Goal: Task Accomplishment & Management: Use online tool/utility

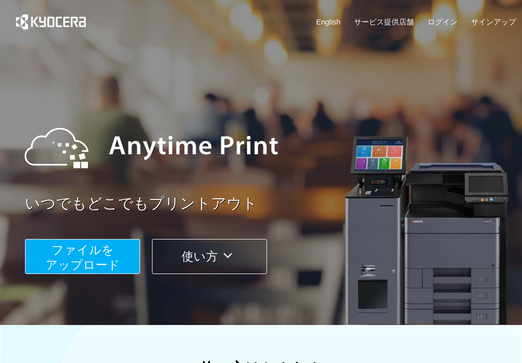
click at [108, 243] on button "ファイルを ​​アップロード" at bounding box center [82, 256] width 115 height 35
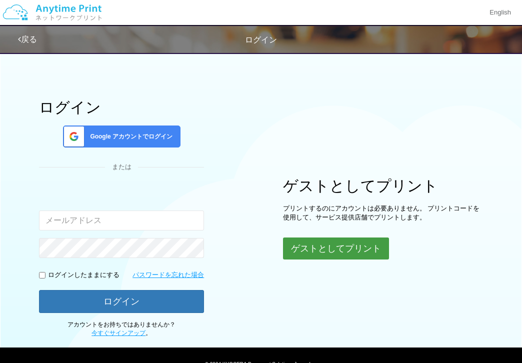
click at [324, 249] on button "ゲストとしてプリント" at bounding box center [336, 249] width 106 height 22
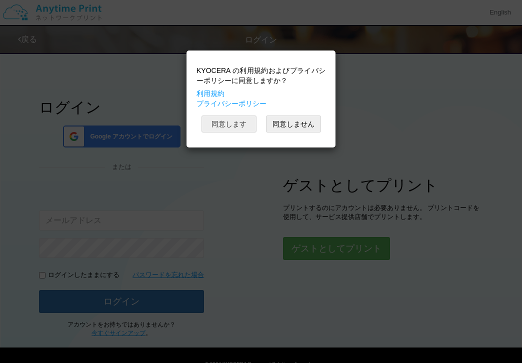
click at [239, 122] on button "同意します" at bounding box center [229, 124] width 55 height 17
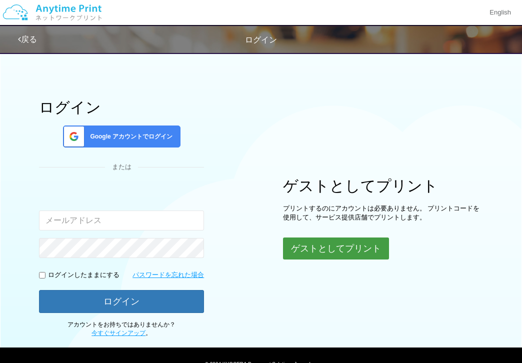
scroll to position [47, 0]
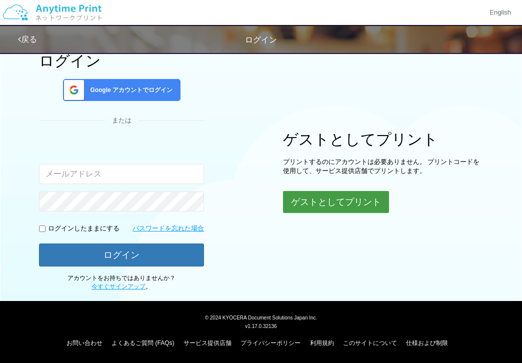
click at [360, 192] on button "ゲストとしてプリント" at bounding box center [336, 202] width 106 height 22
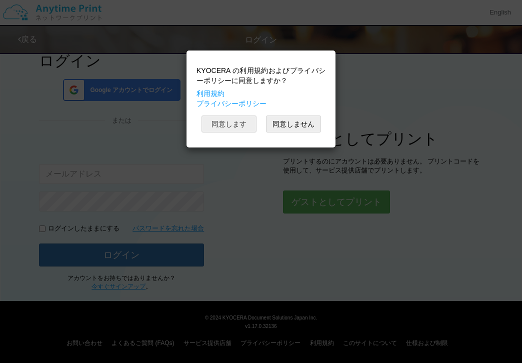
click at [230, 128] on button "同意します" at bounding box center [229, 124] width 55 height 17
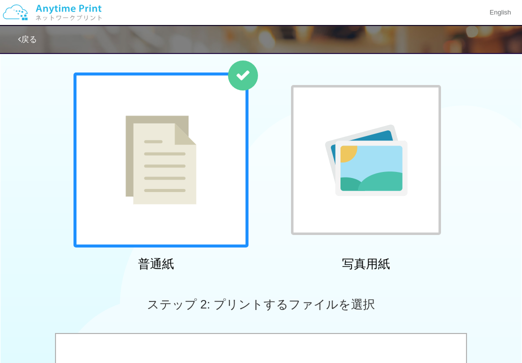
click at [218, 180] on div at bounding box center [161, 160] width 175 height 175
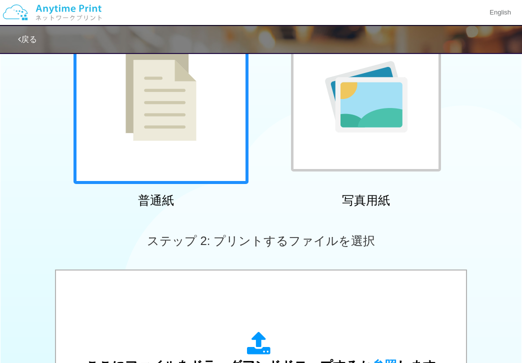
scroll to position [183, 0]
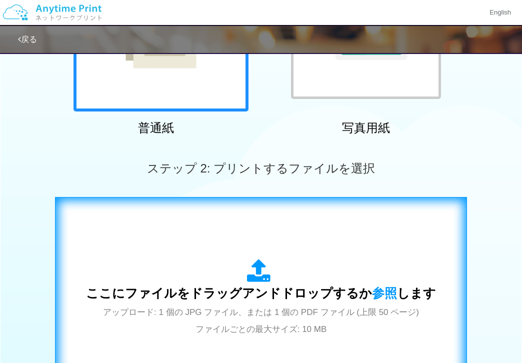
click at [213, 273] on div "ここにファイルをドラッグアンドドロップするか 参照 します アップロード: 1 個の JPG ファイル、または 1 個の PDF ファイル (上限 50 ペー…" at bounding box center [261, 298] width 350 height 78
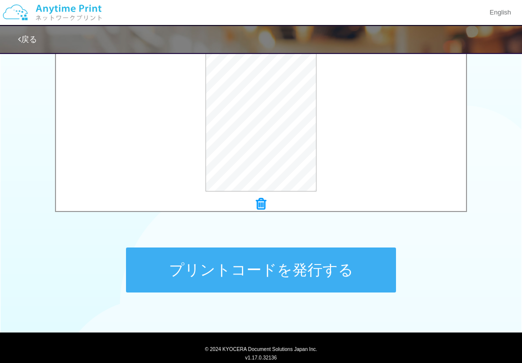
scroll to position [398, 0]
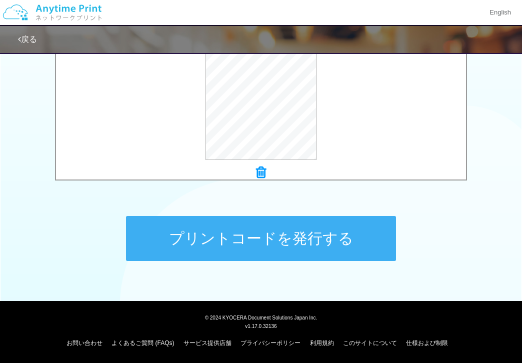
click at [343, 236] on button "プリントコードを発行する" at bounding box center [261, 238] width 270 height 45
